Goal: Task Accomplishment & Management: Complete application form

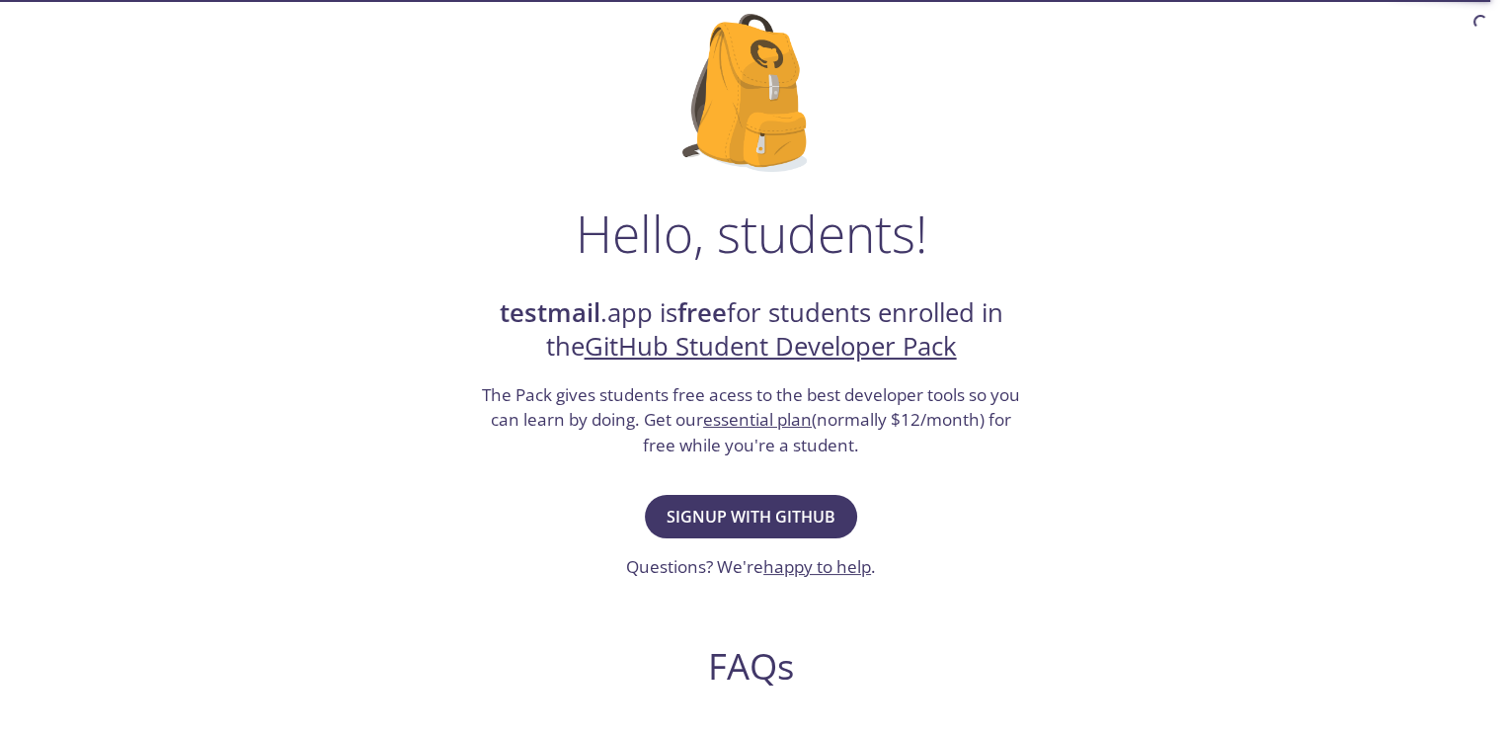
scroll to position [133, 0]
click at [774, 505] on span "Signup with GitHub" at bounding box center [751, 516] width 169 height 28
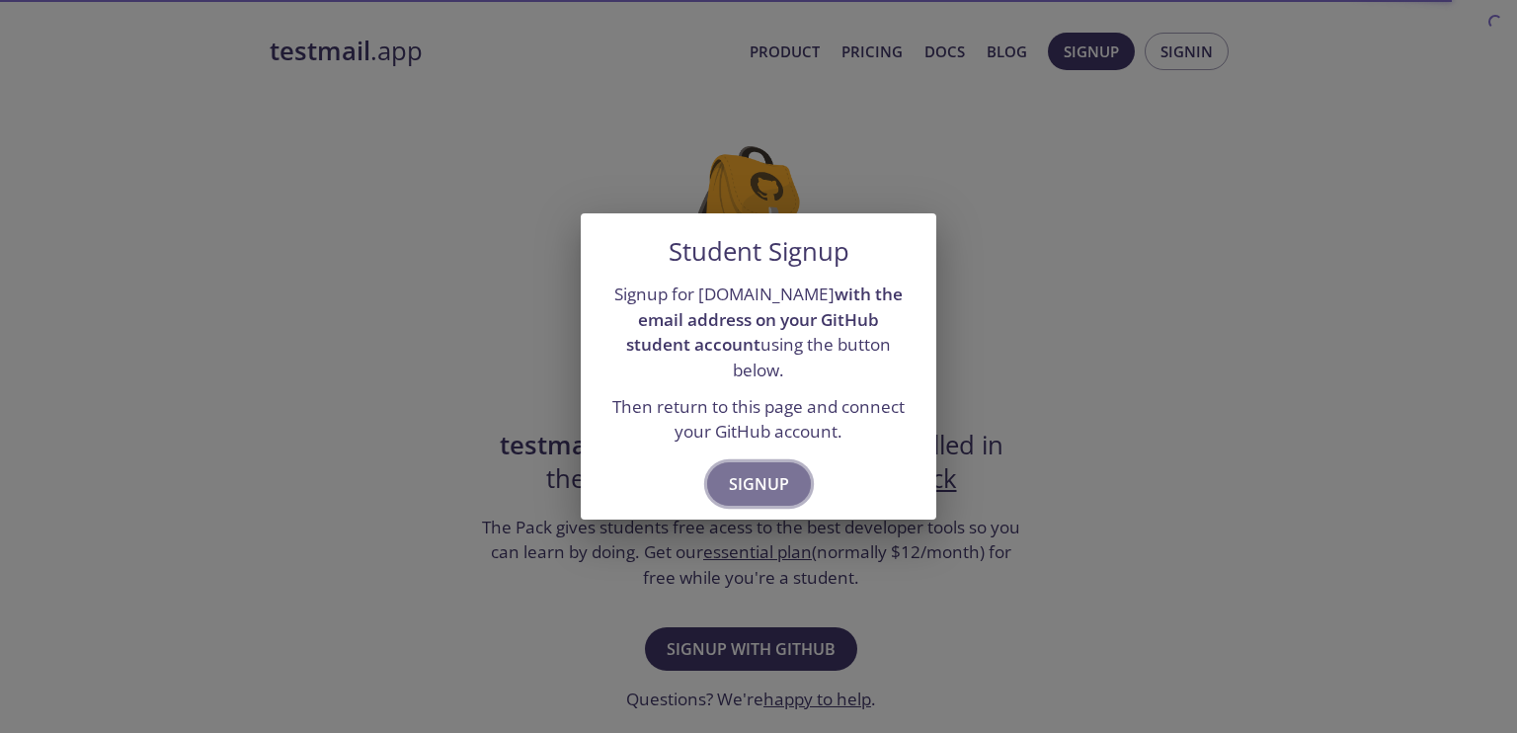
click at [770, 470] on span "Signup" at bounding box center [759, 484] width 60 height 28
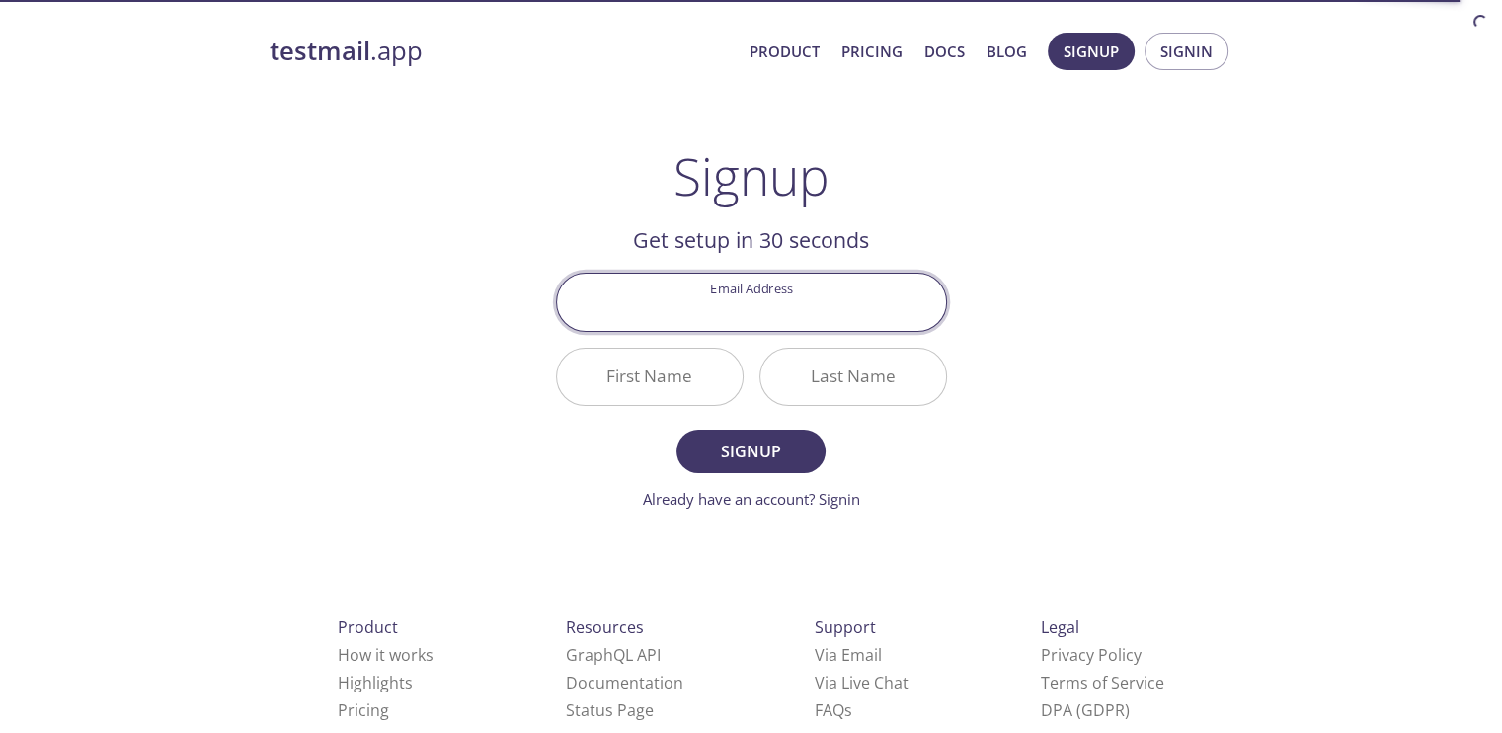
click at [746, 303] on input "Email Address" at bounding box center [751, 302] width 389 height 56
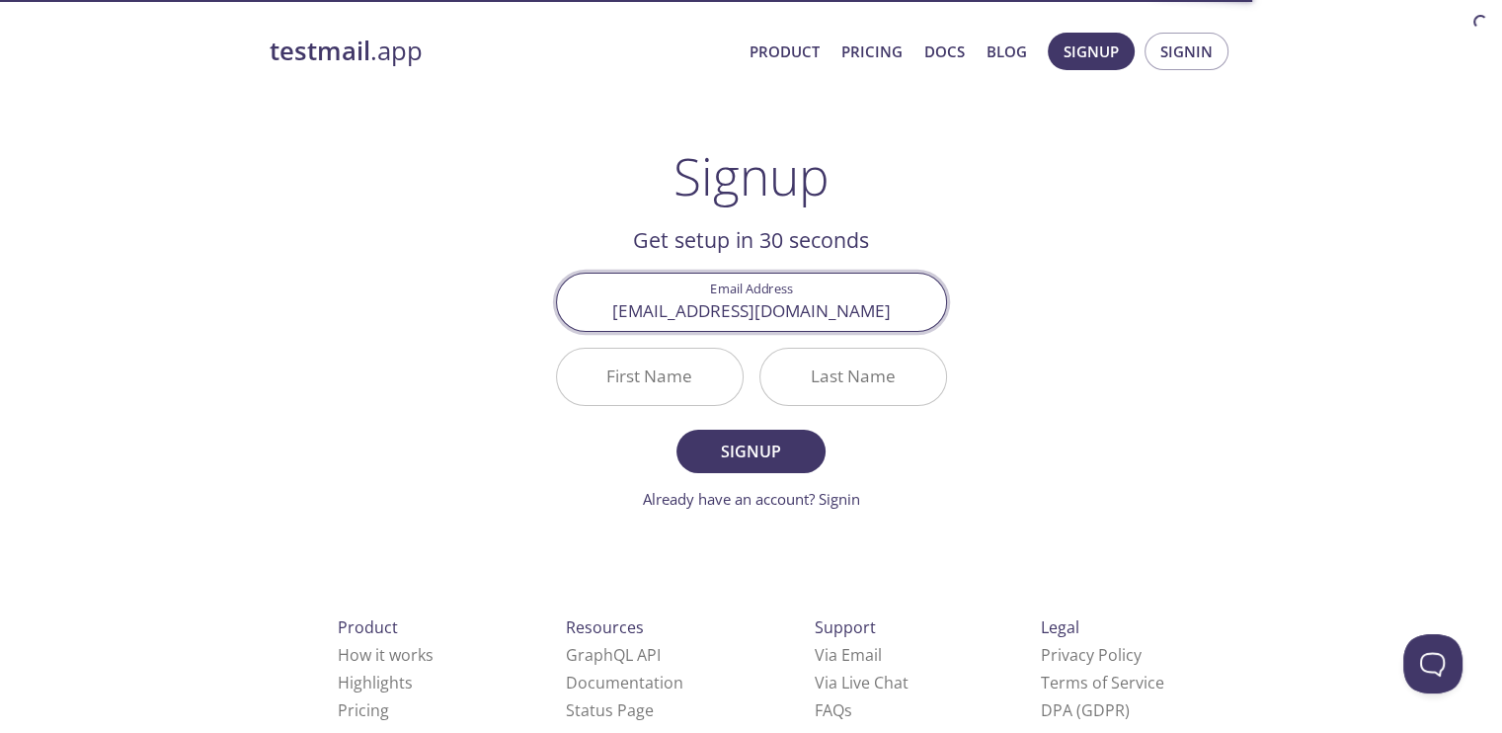
type input "codwithsreehari@gmail.com"
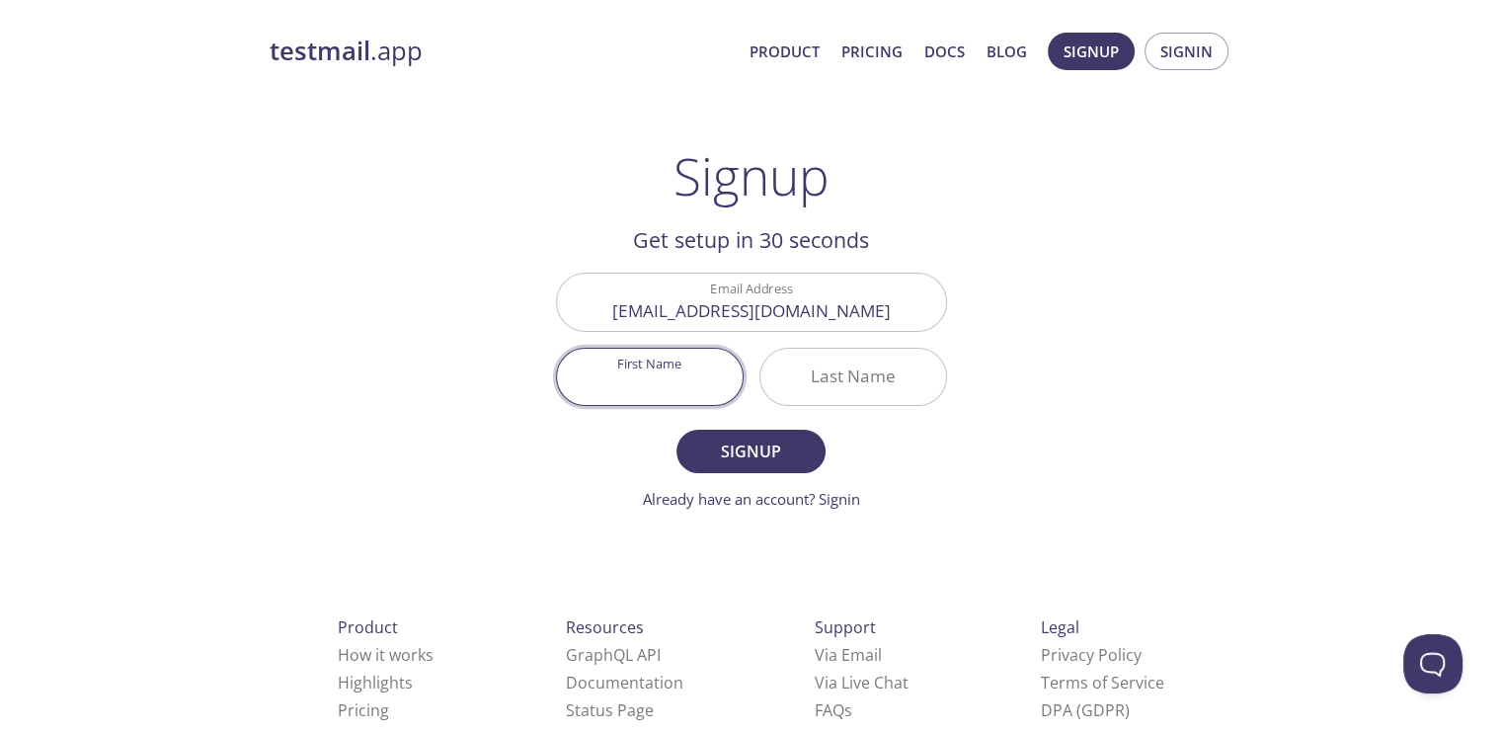
click at [668, 360] on input "First Name" at bounding box center [650, 377] width 186 height 56
type input "[PERSON_NAME]"
click at [839, 398] on div "Last Name" at bounding box center [853, 377] width 203 height 74
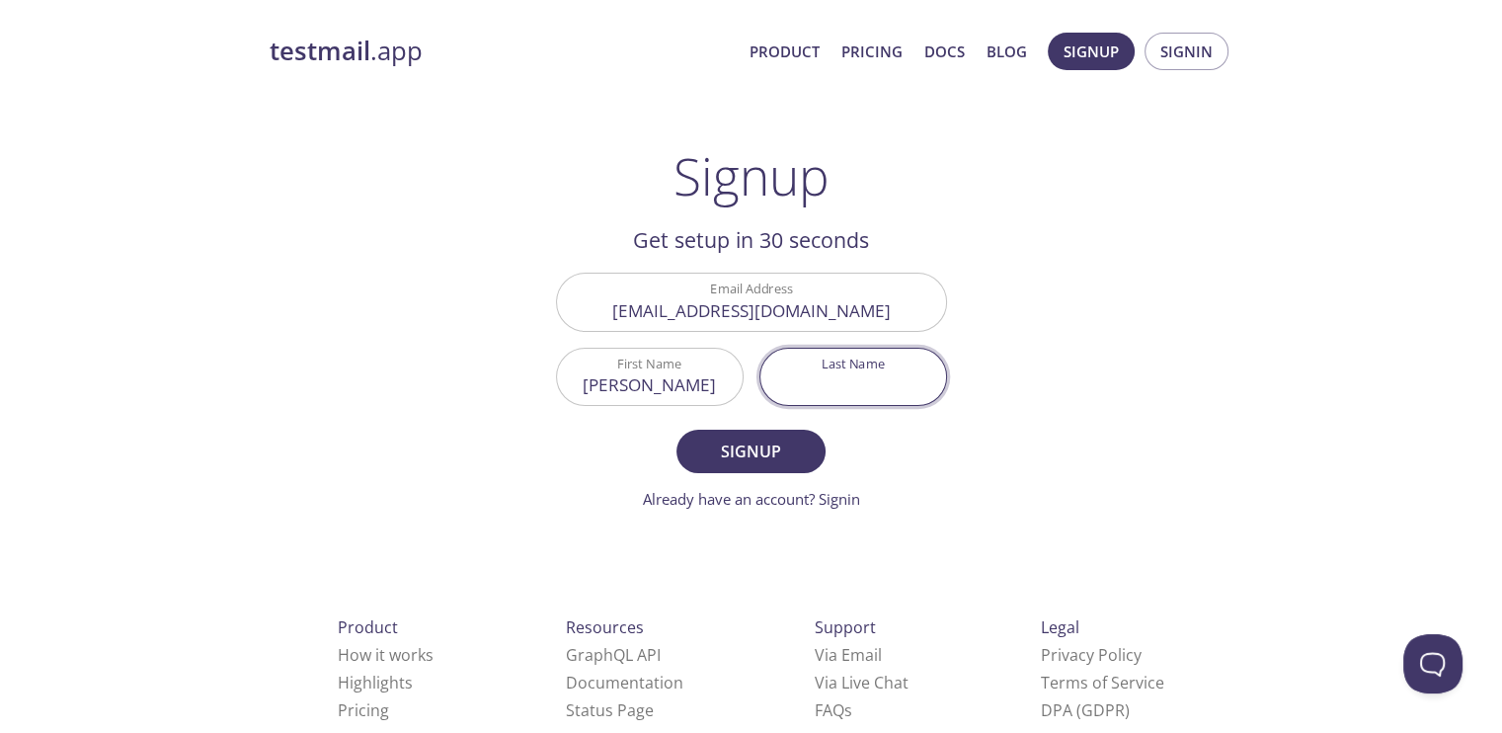
click at [839, 398] on input "Last Name" at bounding box center [854, 377] width 186 height 56
type input "v"
click at [762, 441] on span "Signup" at bounding box center [750, 452] width 105 height 28
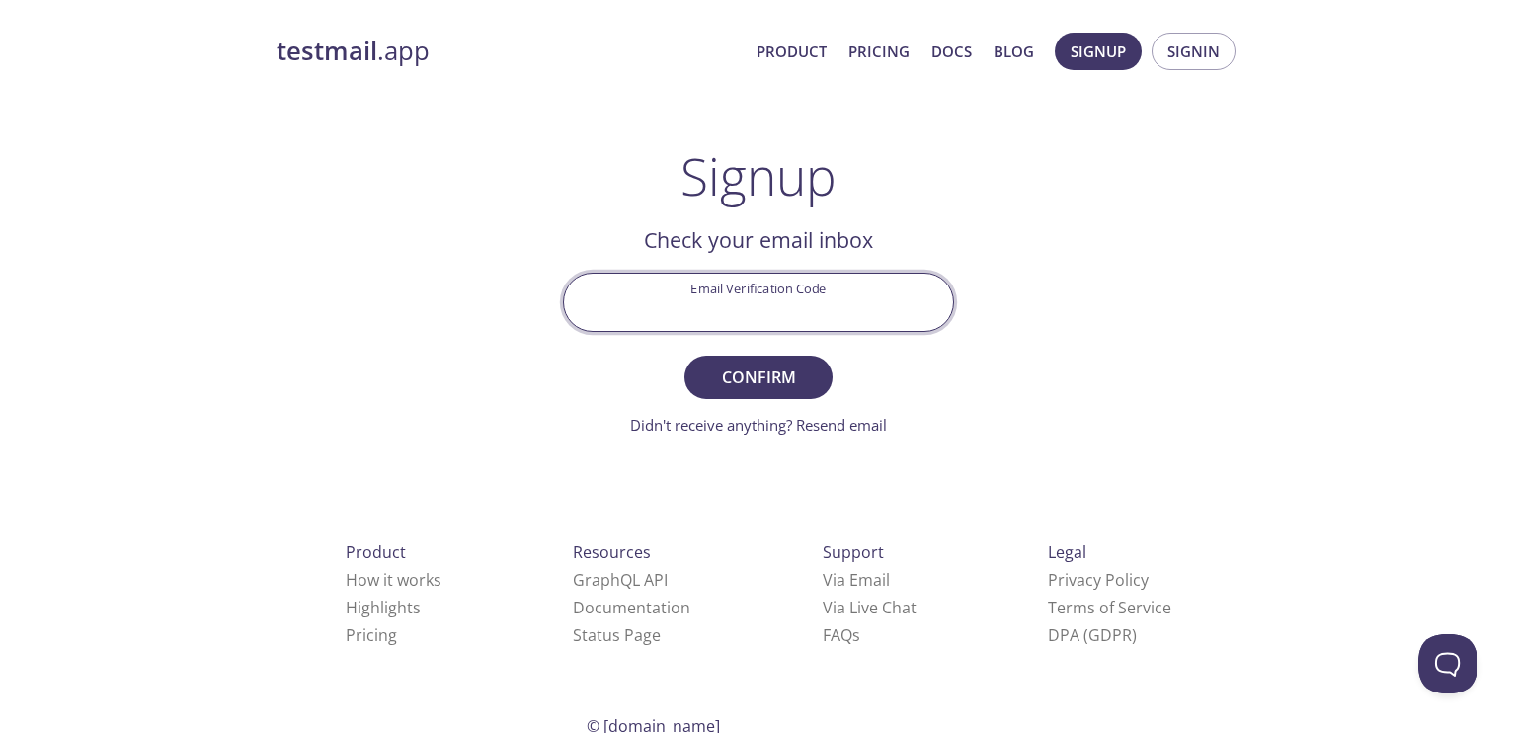
drag, startPoint x: 765, startPoint y: 281, endPoint x: 553, endPoint y: 197, distance: 227.5
click at [553, 197] on main "Signup Get setup in 30 seconds Email Address codwithsreehari@gmail.com First Na…" at bounding box center [758, 290] width 439 height 289
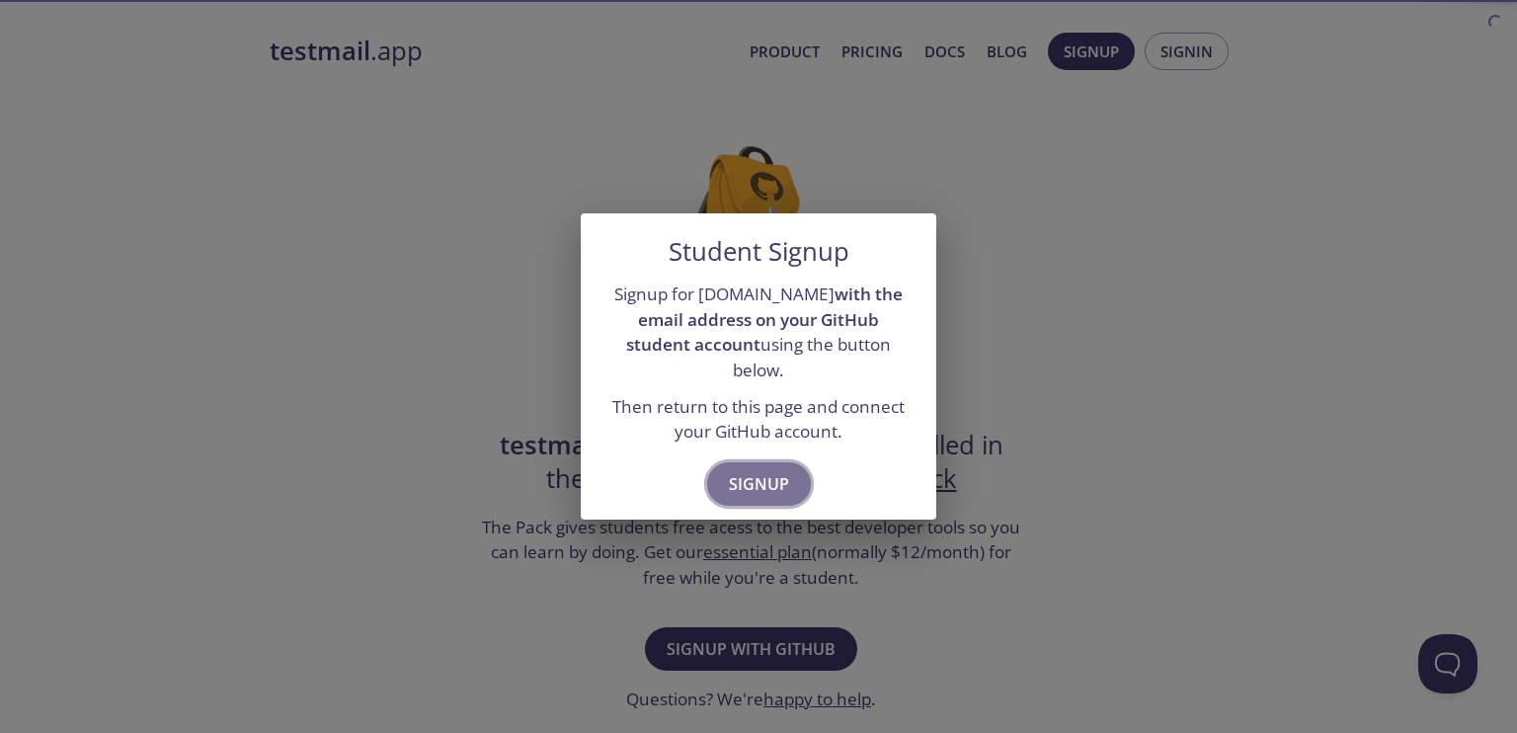
click at [767, 478] on span "Signup" at bounding box center [759, 484] width 60 height 28
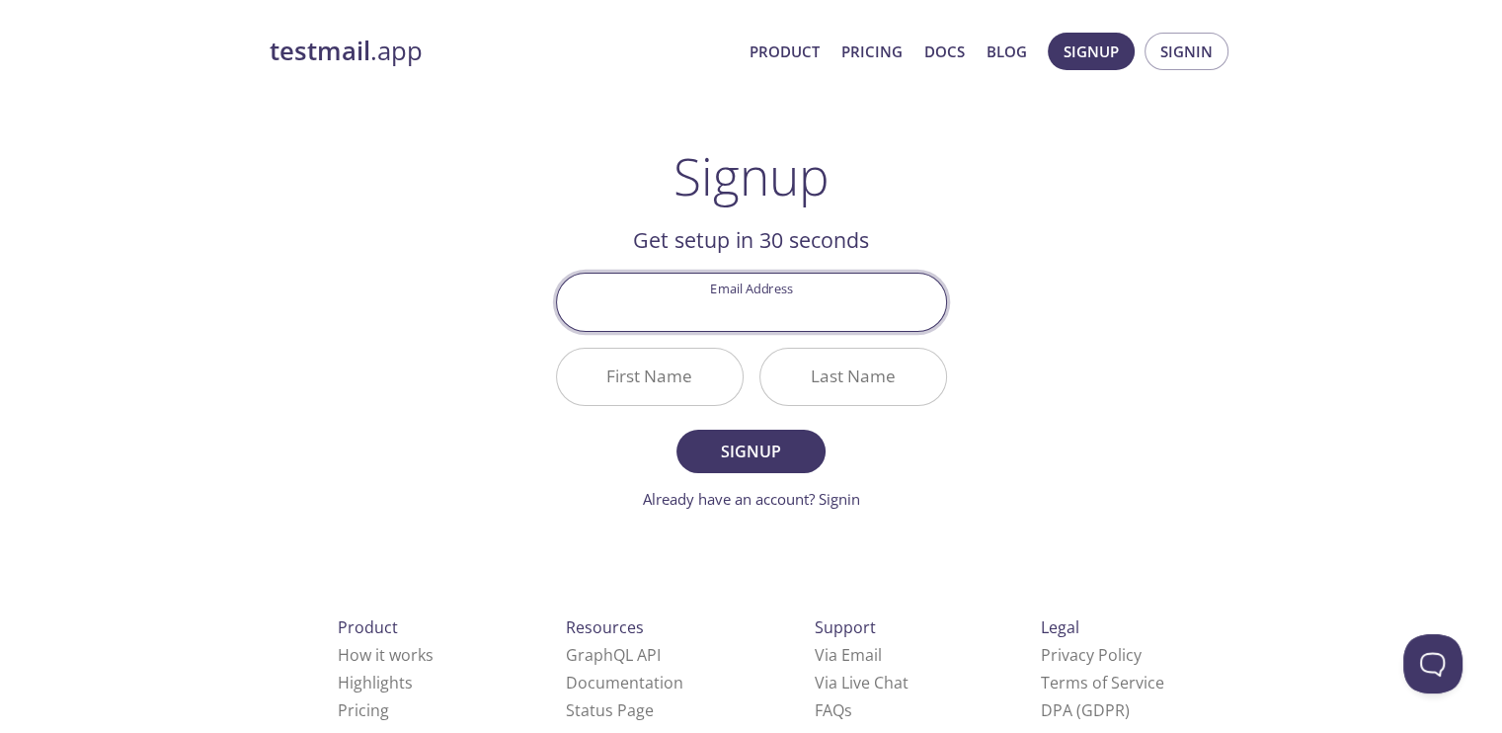
click at [764, 315] on input "Email Address" at bounding box center [751, 302] width 389 height 56
type input "[EMAIL_ADDRESS][DOMAIN_NAME]"
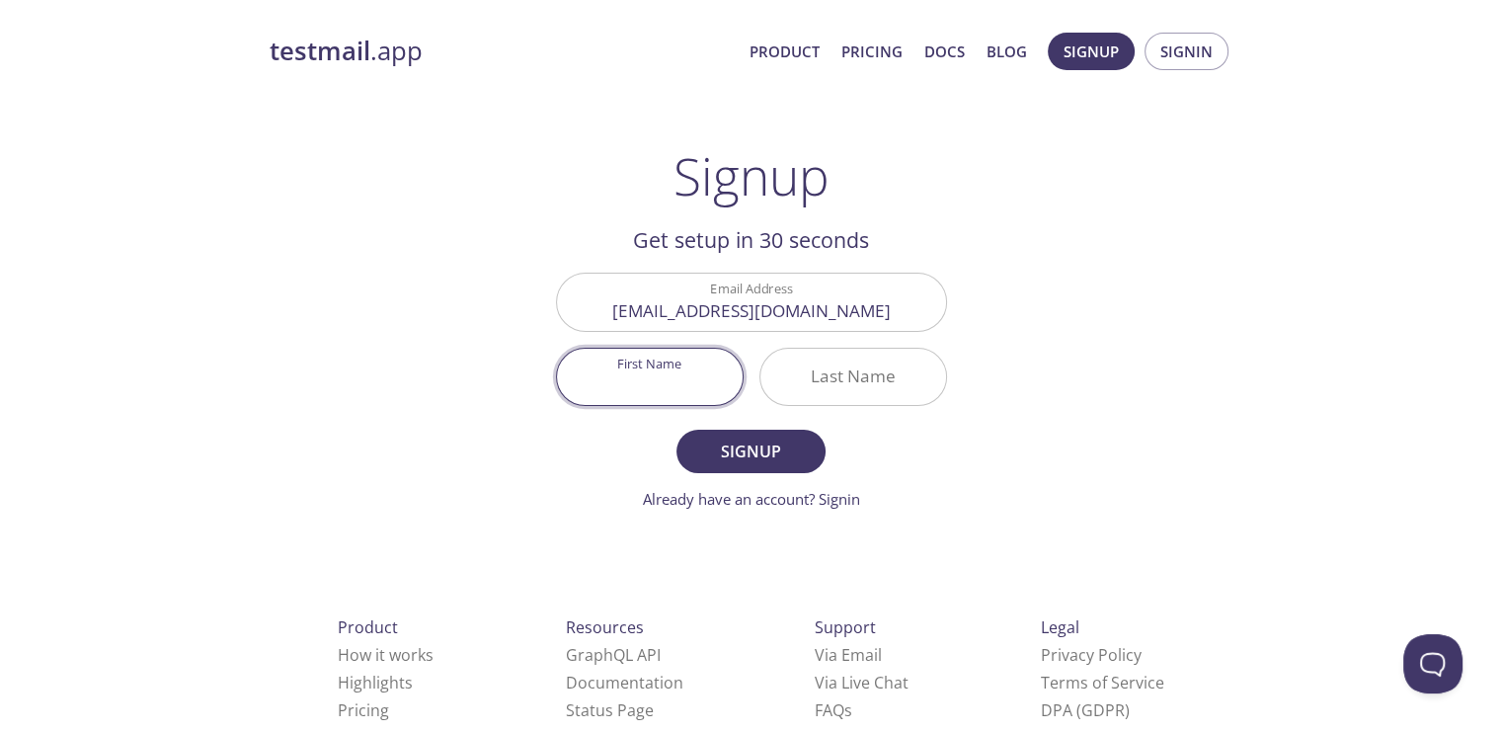
click at [685, 377] on input "First Name" at bounding box center [650, 377] width 186 height 56
type input "[PERSON_NAME]"
click at [838, 393] on input "Last Name" at bounding box center [854, 377] width 186 height 56
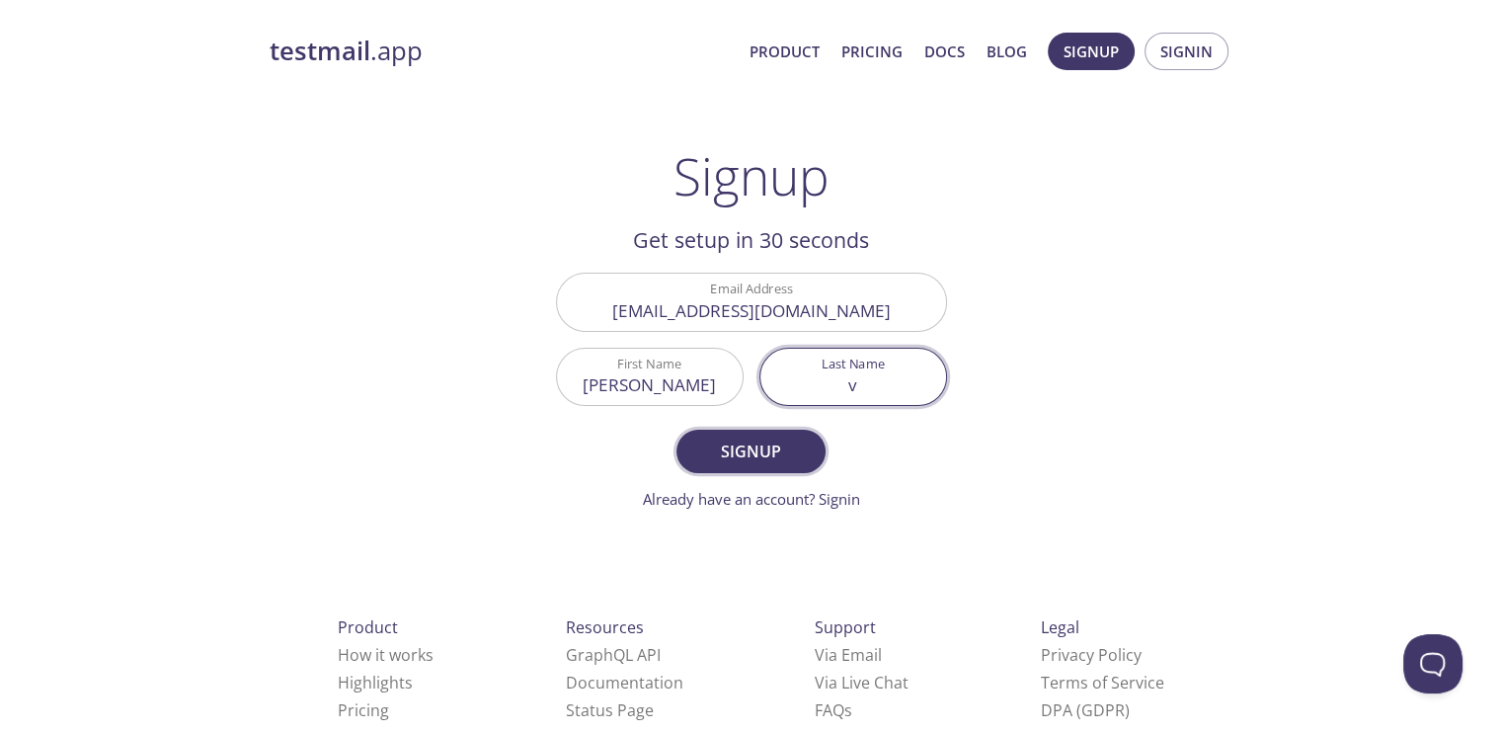
type input "v"
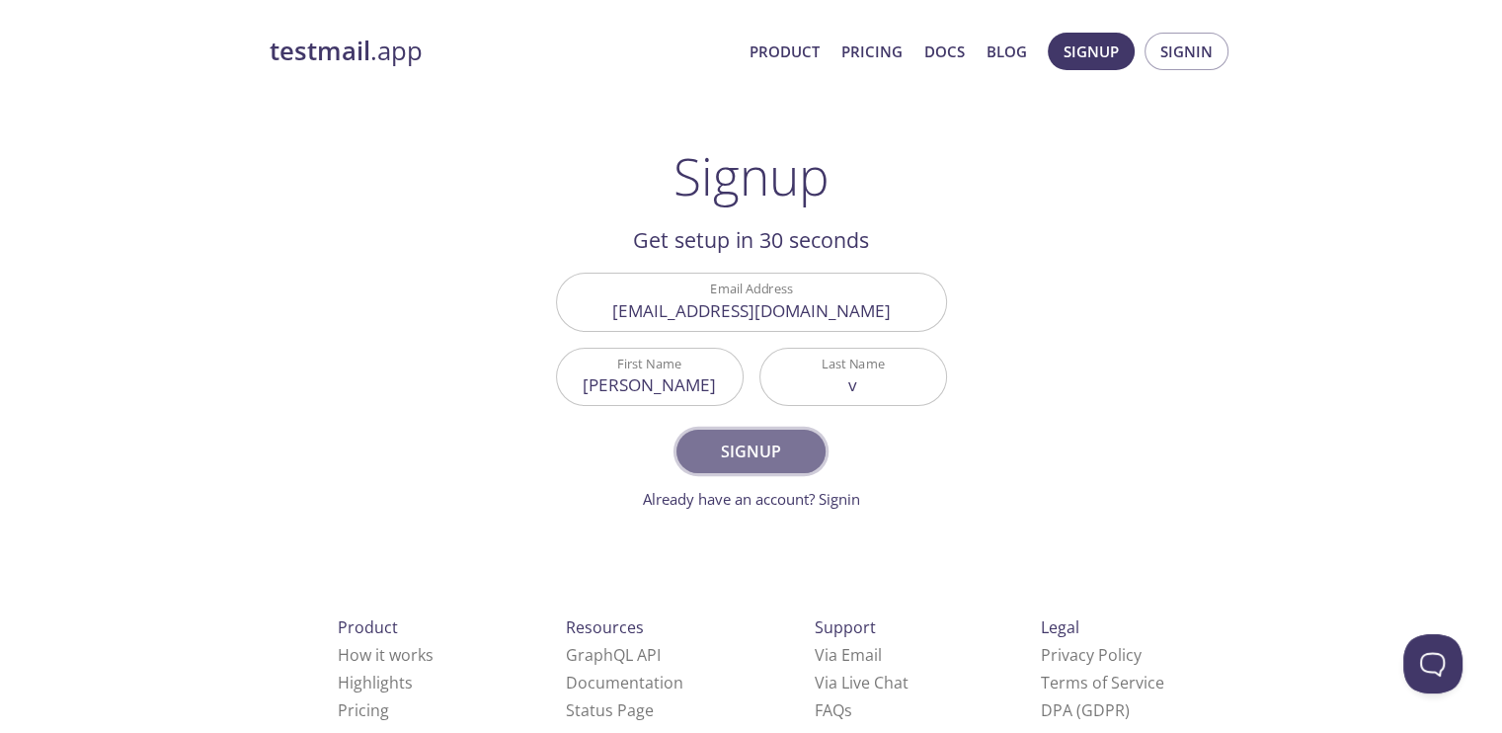
click at [777, 453] on span "Signup" at bounding box center [750, 452] width 105 height 28
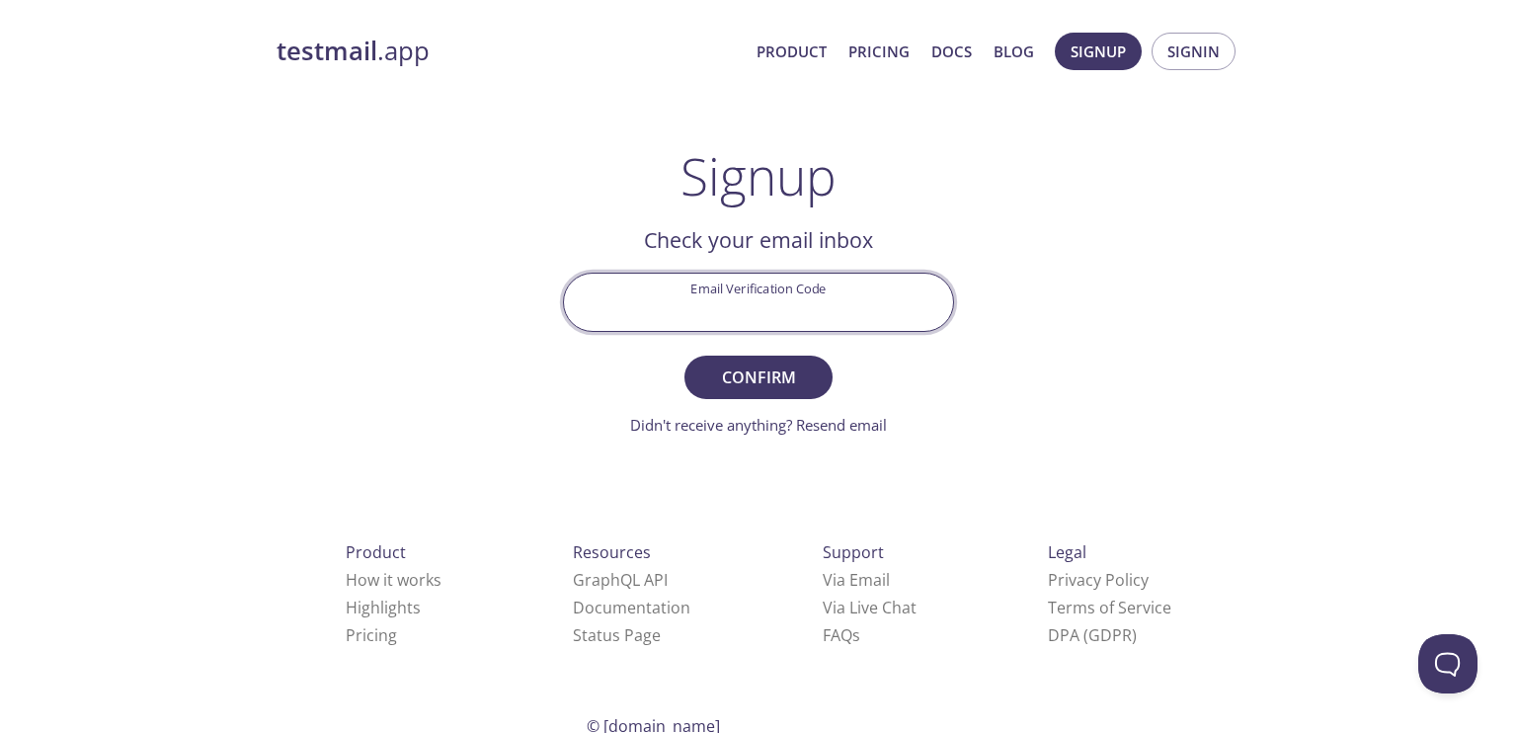
click at [815, 307] on input "Email Verification Code" at bounding box center [758, 302] width 389 height 56
paste input "DUT9XPR"
type input "DUT9XPR"
click at [685, 356] on button "Confirm" at bounding box center [759, 377] width 148 height 43
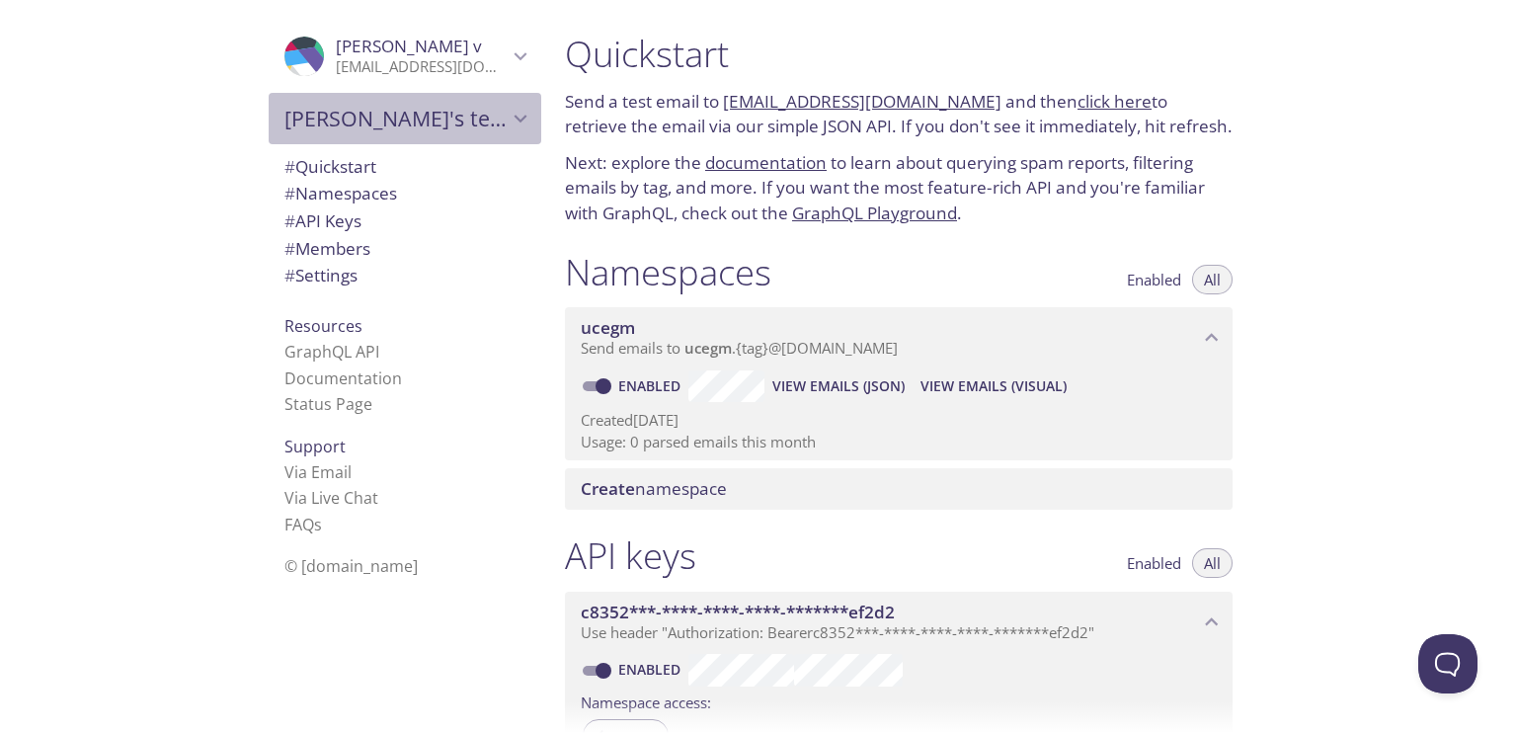
click at [510, 103] on div "[PERSON_NAME]'s team" at bounding box center [405, 118] width 273 height 51
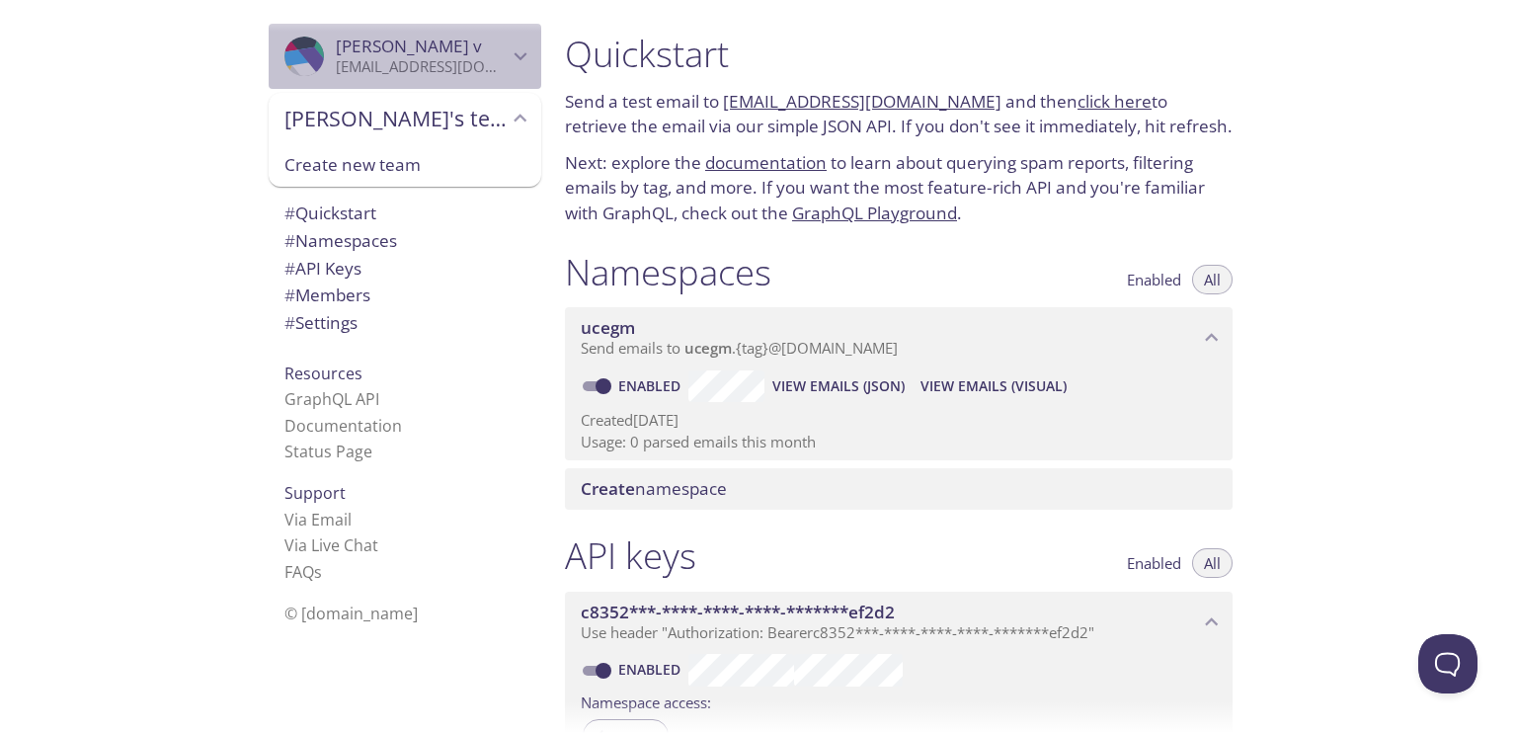
click at [510, 38] on div ".cls-1 { fill: #6d5ca8; } .cls-2 { fill: #3fc191; } .cls-3 { fill: #3b4752; } .…" at bounding box center [405, 56] width 273 height 65
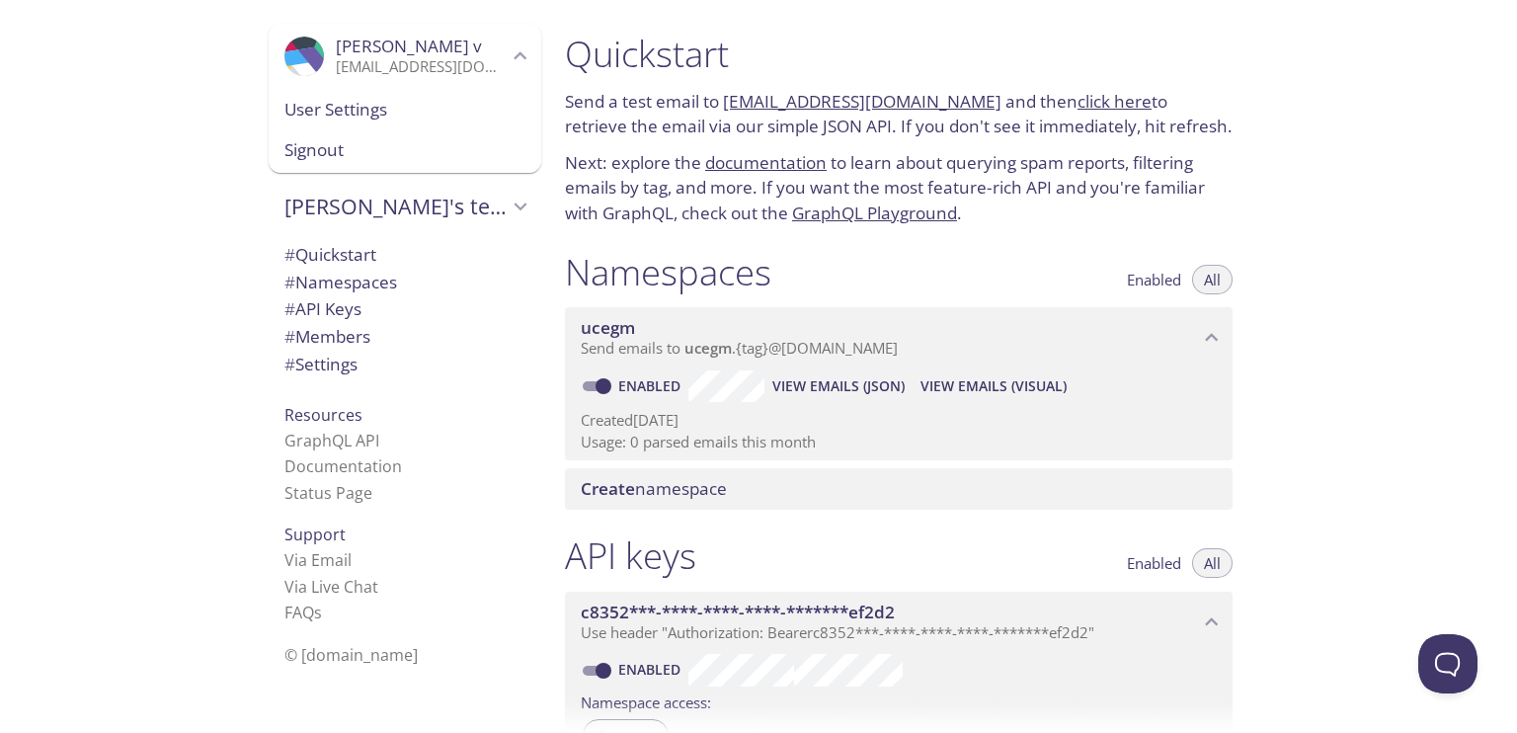
click at [510, 38] on div ".cls-1 { fill: #6d5ca8; } .cls-2 { fill: #3fc191; } .cls-3 { fill: #3b4752; } .…" at bounding box center [405, 56] width 273 height 65
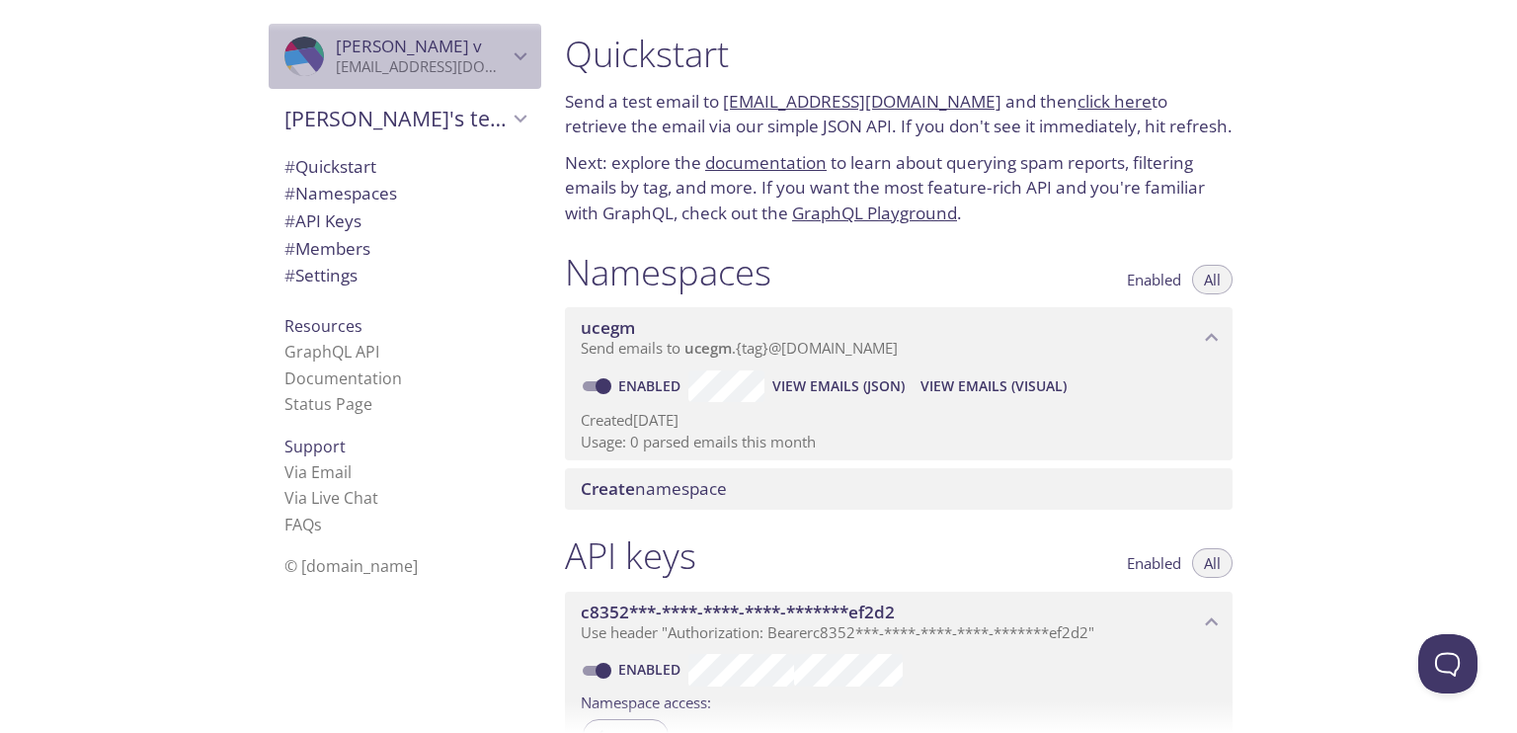
click at [508, 53] on icon "Sreehari v" at bounding box center [521, 56] width 26 height 26
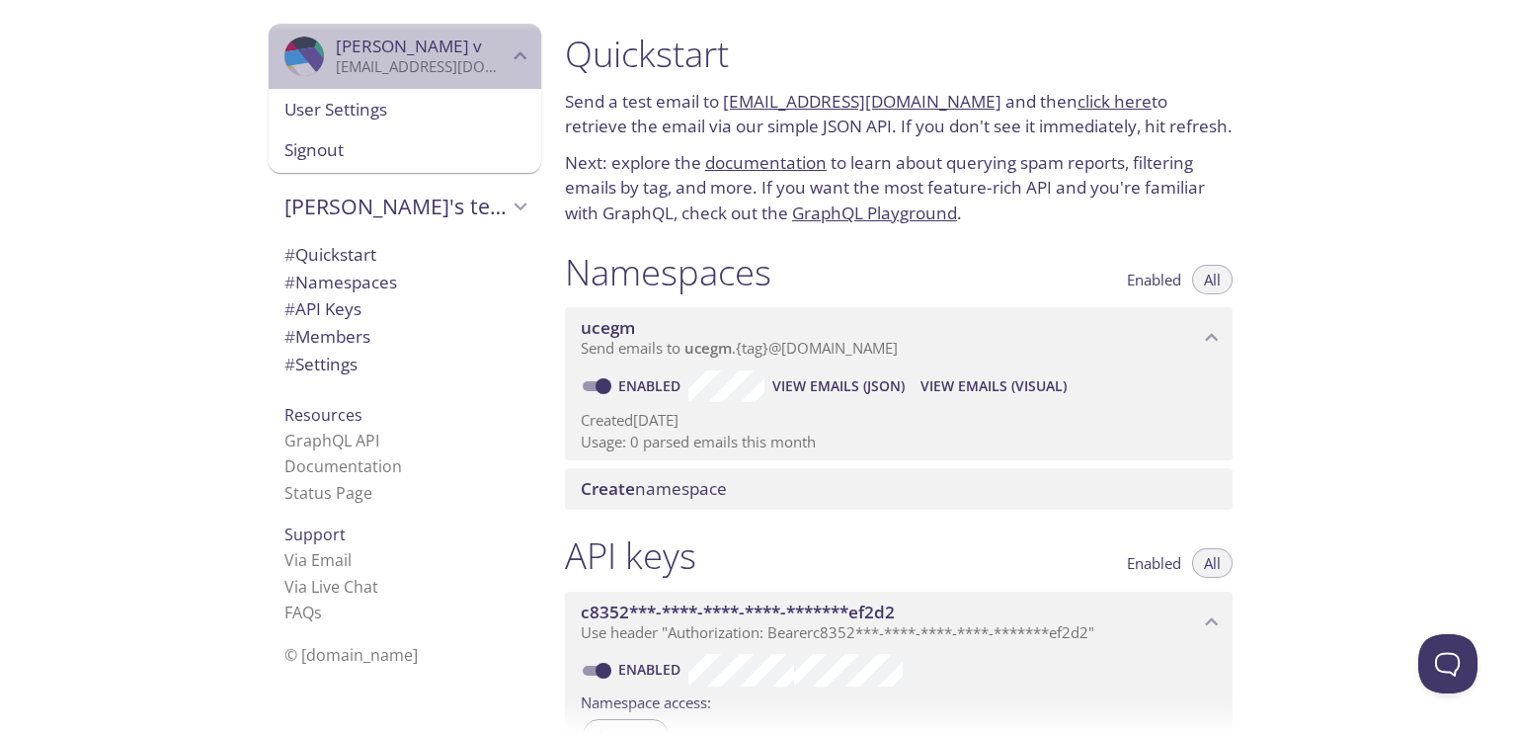
click at [508, 53] on icon "Sreehari v" at bounding box center [521, 56] width 26 height 26
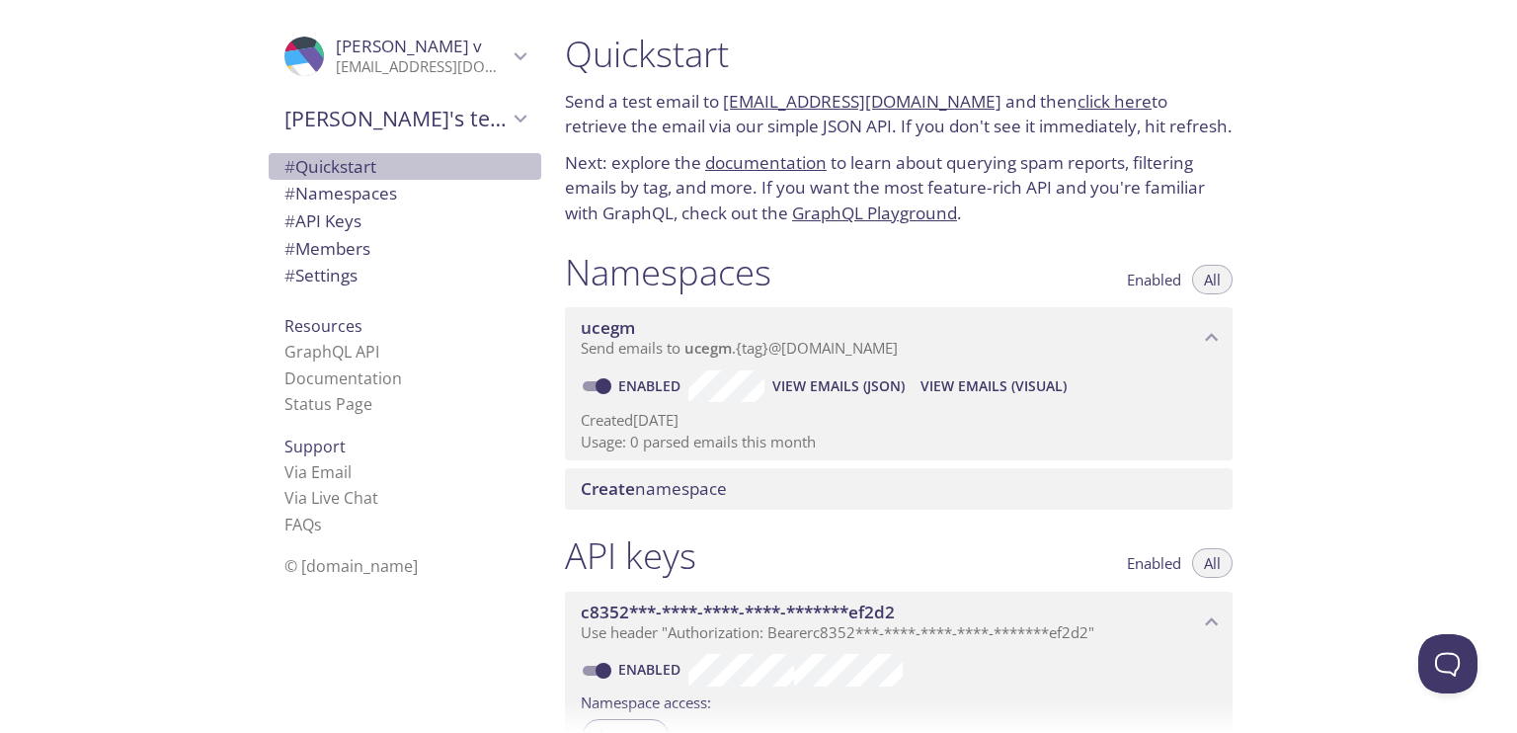
click at [427, 165] on span "# Quickstart" at bounding box center [404, 167] width 241 height 26
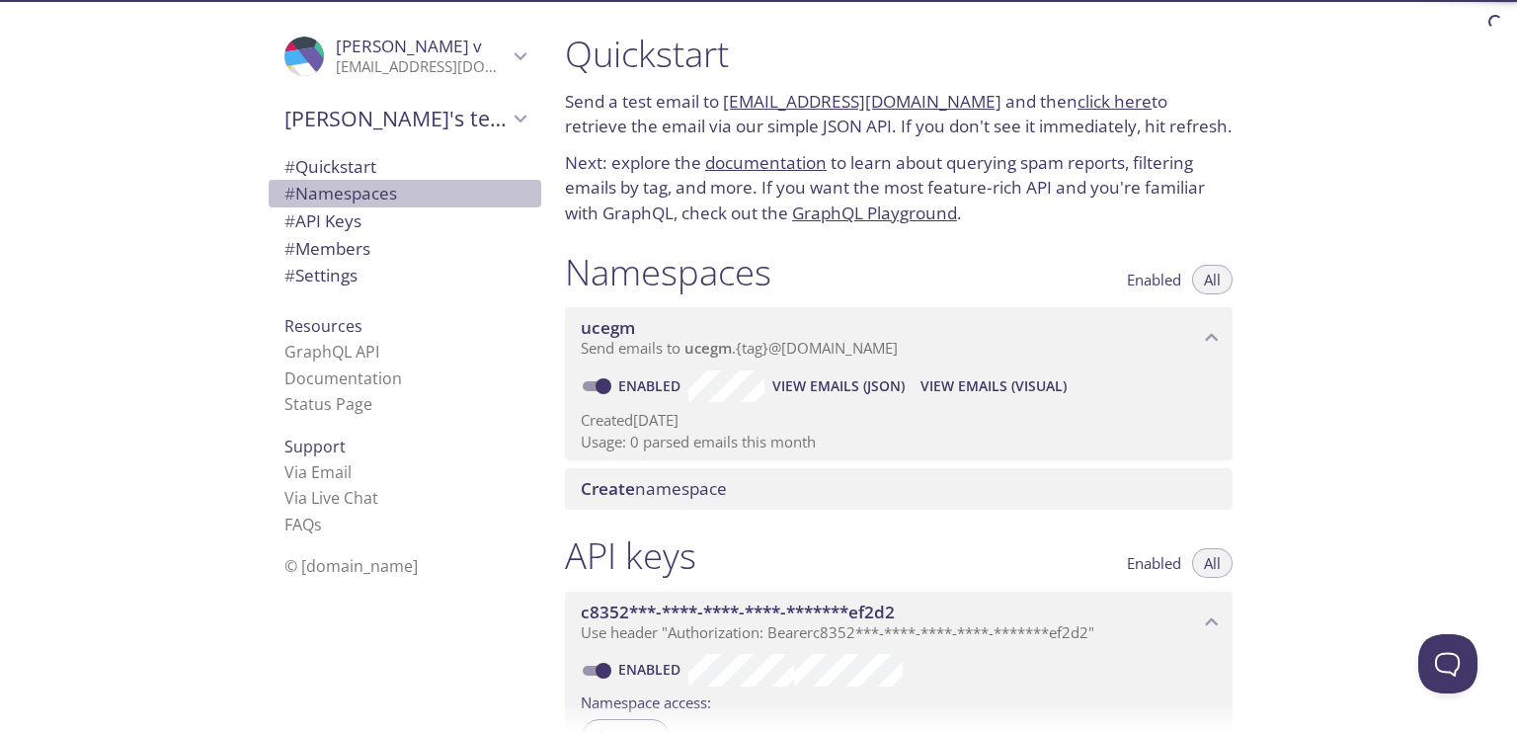
click at [407, 199] on span "# Namespaces" at bounding box center [404, 194] width 241 height 26
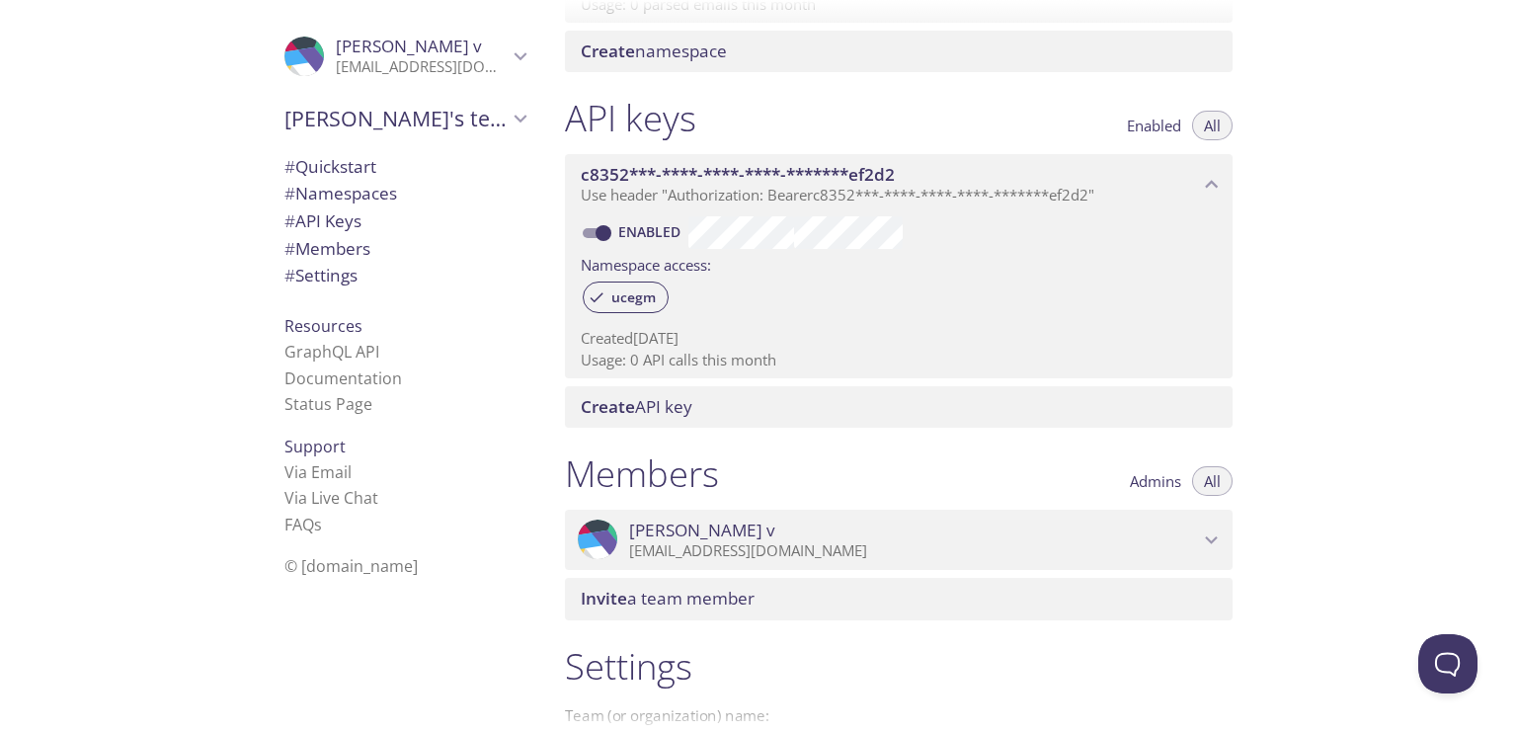
scroll to position [439, 0]
